Goal: Find specific page/section: Find specific page/section

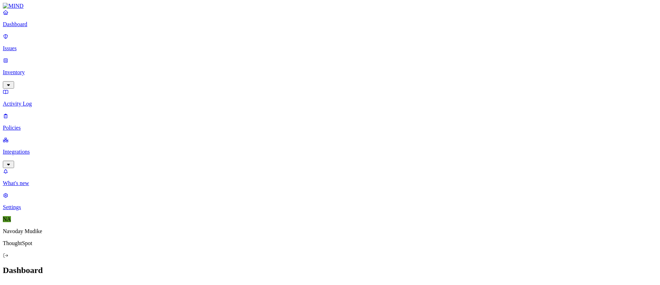
click at [11, 83] on icon "button" at bounding box center [9, 85] width 6 height 5
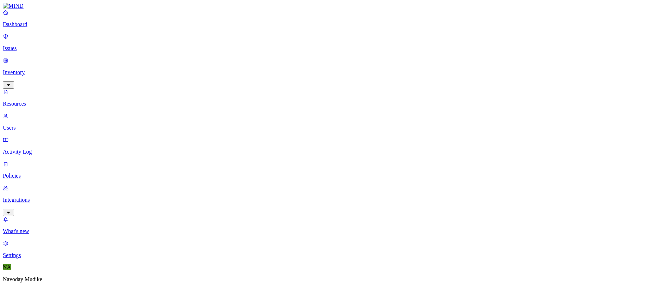
click at [41, 124] on p "Users" at bounding box center [330, 127] width 654 height 6
paste input "[PERSON_NAME]"
type input "[PERSON_NAME]"
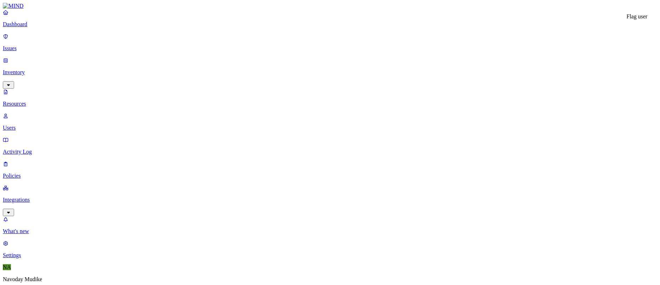
click at [39, 37] on div "Dashboard Issues Inventory Resources Users Activity Log Policies Integrations" at bounding box center [330, 112] width 654 height 207
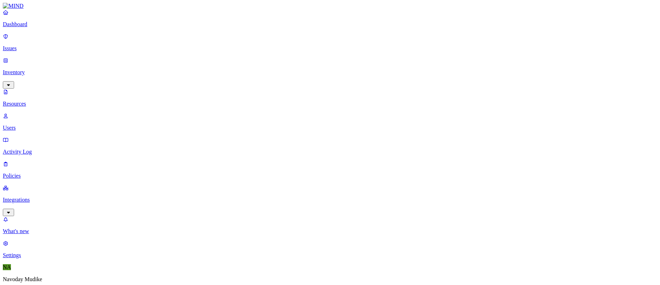
click at [38, 28] on p "Dashboard" at bounding box center [330, 24] width 654 height 6
